Goal: Task Accomplishment & Management: Use online tool/utility

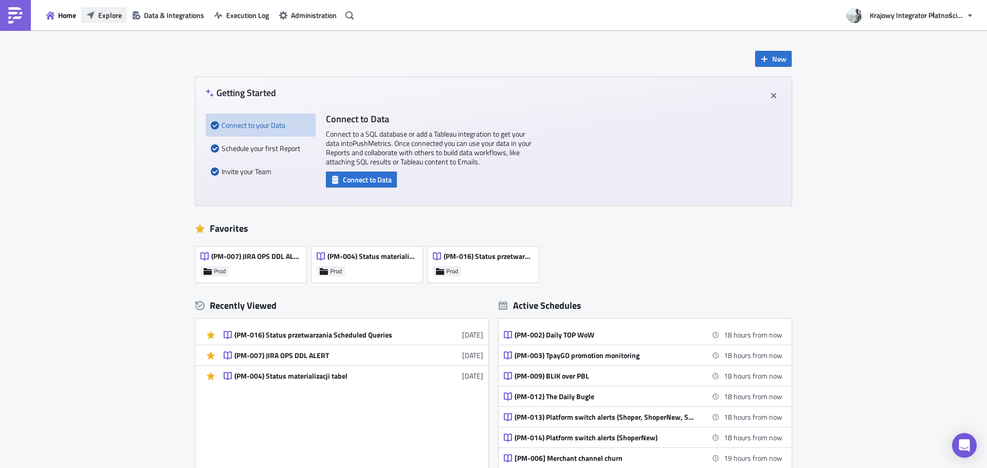
click at [103, 15] on span "Explore" at bounding box center [110, 15] width 24 height 11
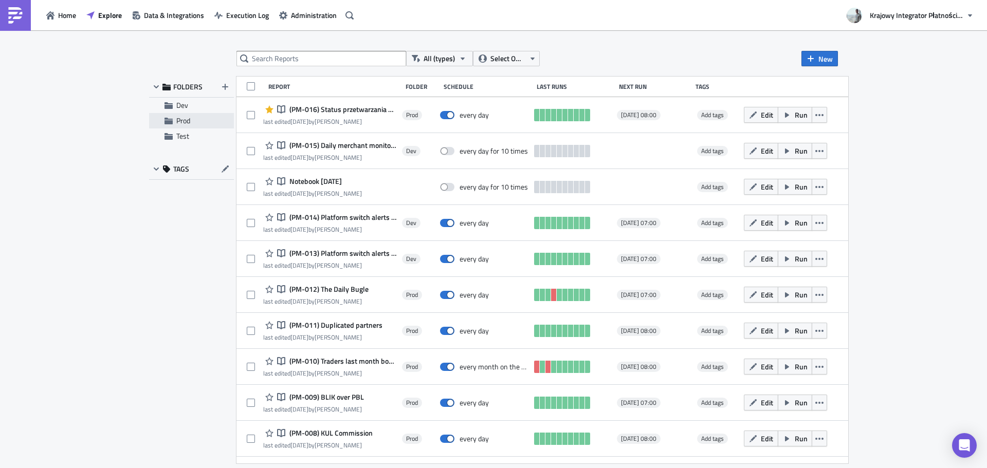
click at [188, 119] on span "Prod" at bounding box center [183, 120] width 14 height 11
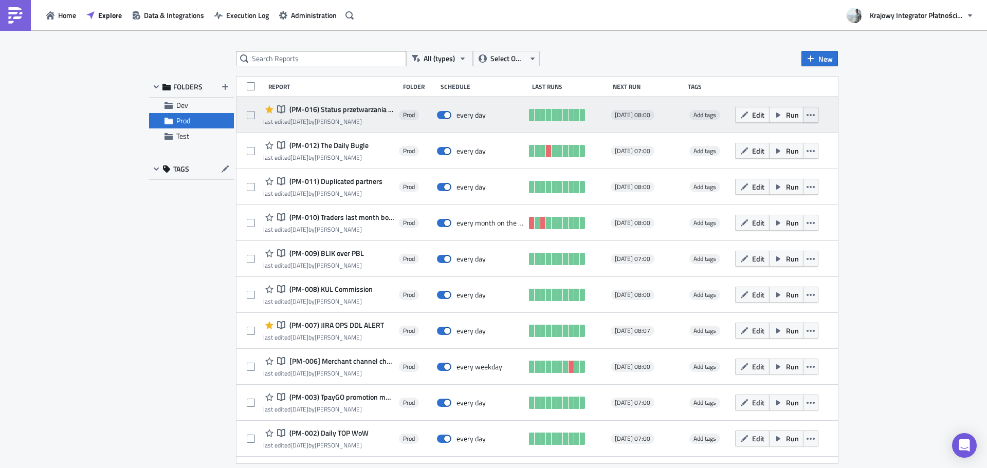
click at [808, 114] on icon "button" at bounding box center [811, 115] width 8 height 8
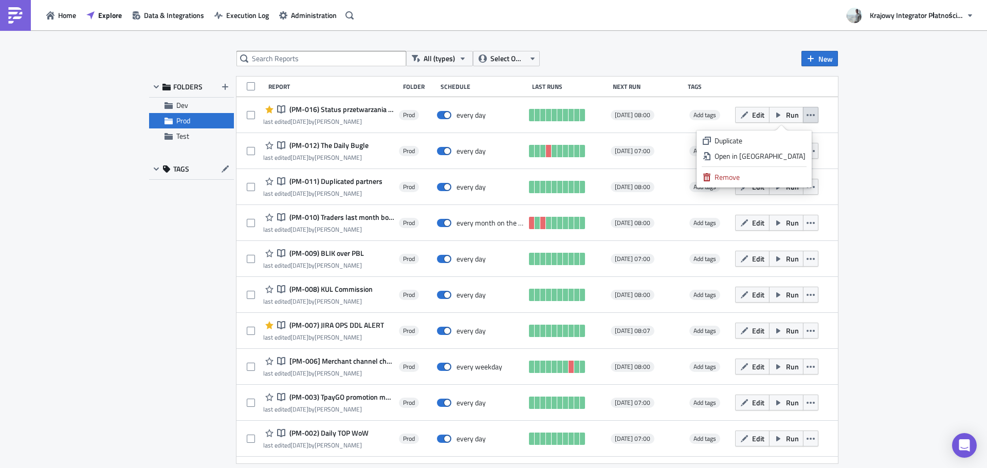
click at [113, 178] on div "All (types) Select Owner New FOLDERS Dev Prod Test TAGS Report Folder Schedule …" at bounding box center [493, 250] width 987 height 440
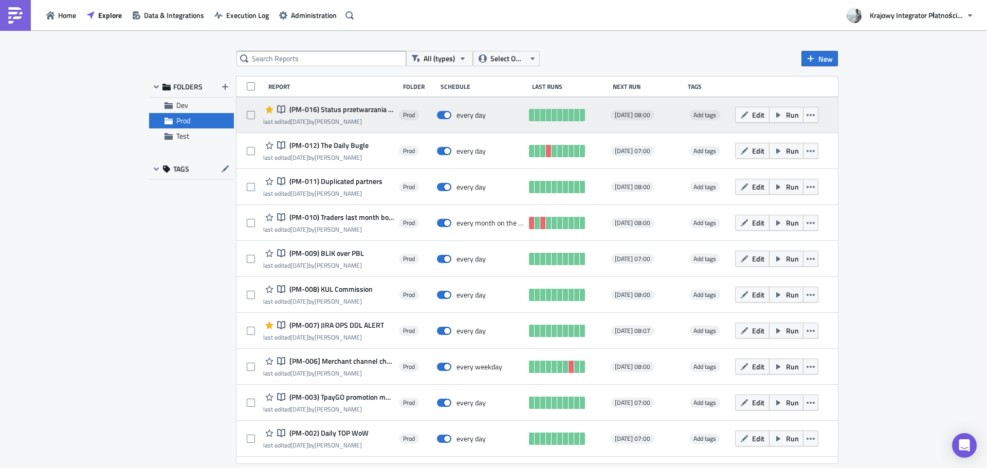
click at [367, 107] on span "(PM-016) Status przetwarzania Scheduled Queries" at bounding box center [340, 109] width 107 height 9
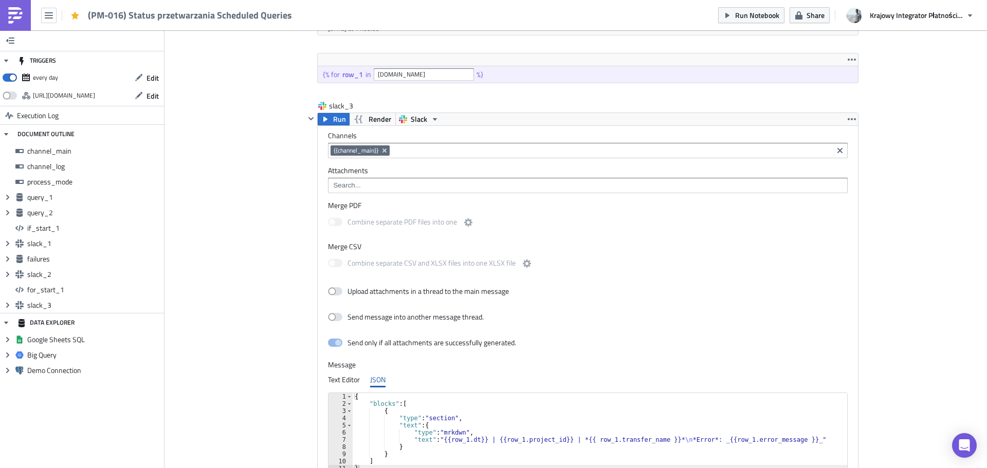
scroll to position [2703, 0]
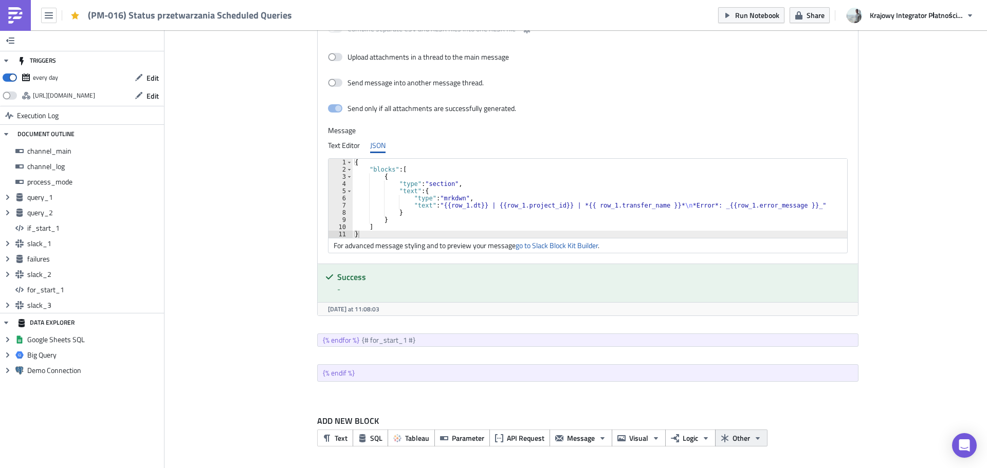
click at [743, 440] on span "Other" at bounding box center [741, 438] width 17 height 11
click at [696, 439] on button "Logic" at bounding box center [690, 438] width 50 height 17
click at [754, 442] on icon "button" at bounding box center [758, 439] width 8 height 8
click at [633, 443] on span "Visual" at bounding box center [638, 438] width 19 height 11
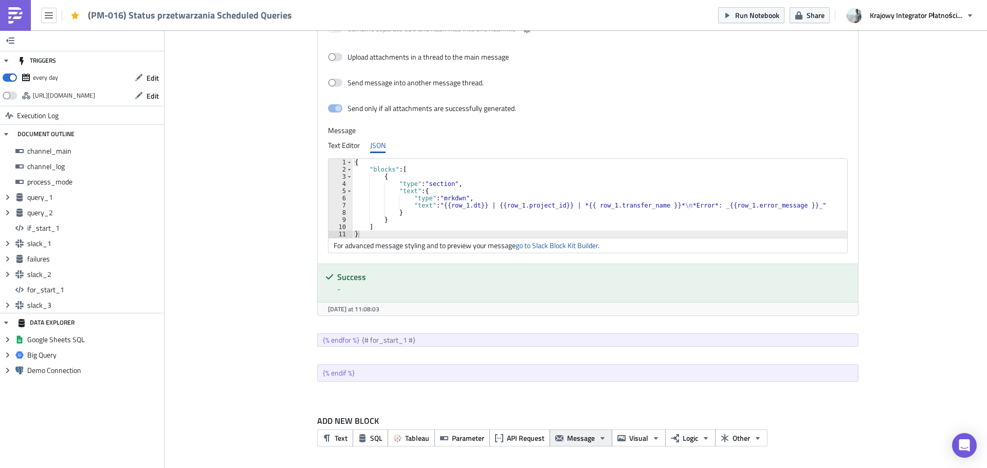
click at [579, 443] on span "Message" at bounding box center [581, 438] width 28 height 11
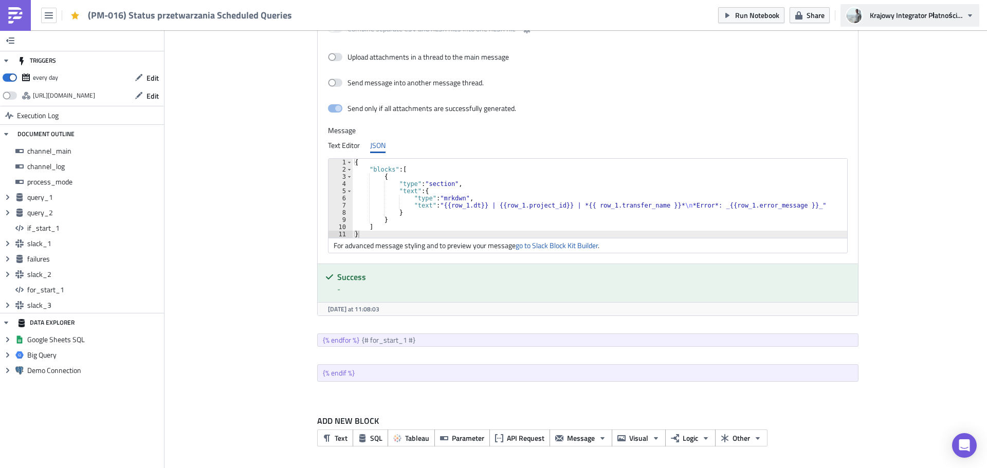
click at [977, 15] on button "Krajowy Integrator Płatności S.A." at bounding box center [910, 15] width 139 height 23
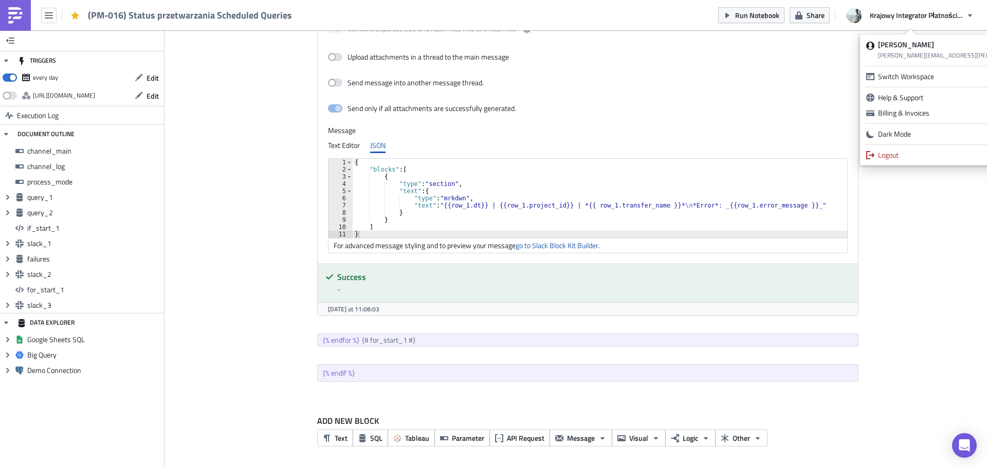
click at [917, 153] on div "Logout" at bounding box center [974, 155] width 193 height 10
